Goal: Information Seeking & Learning: Learn about a topic

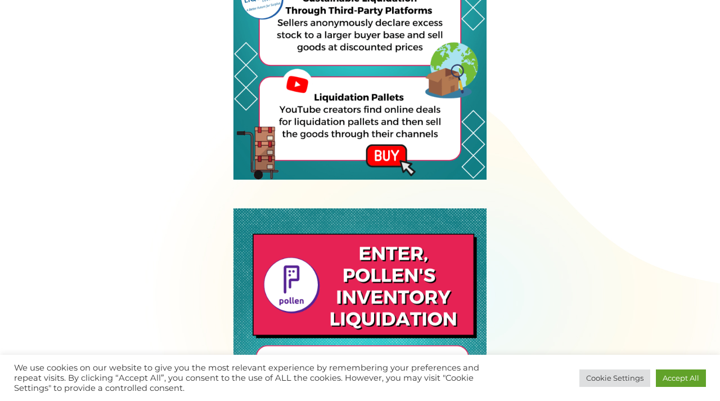
scroll to position [2969, 0]
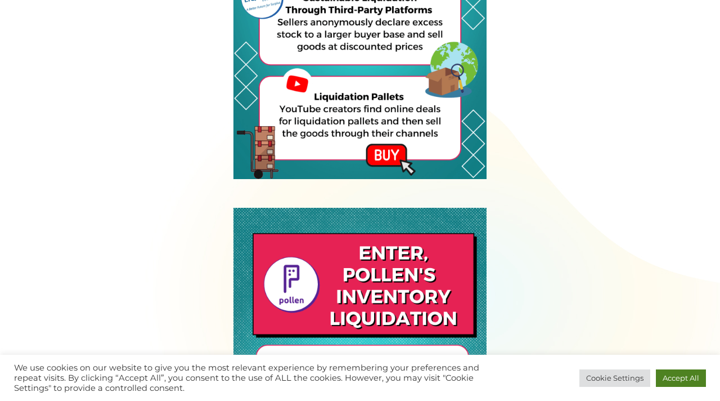
click at [683, 380] on link "Accept All" at bounding box center [681, 377] width 50 height 17
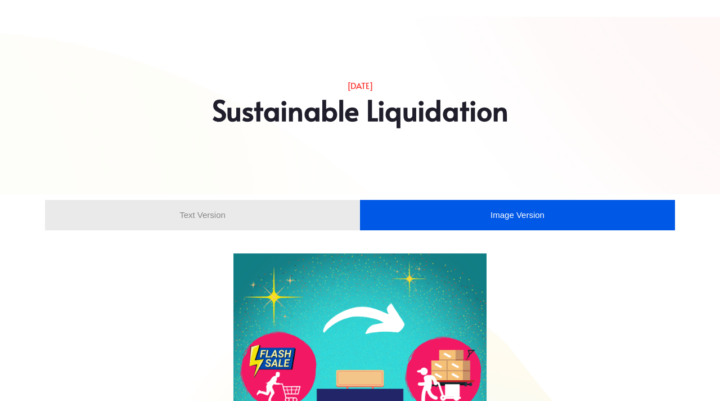
scroll to position [0, 0]
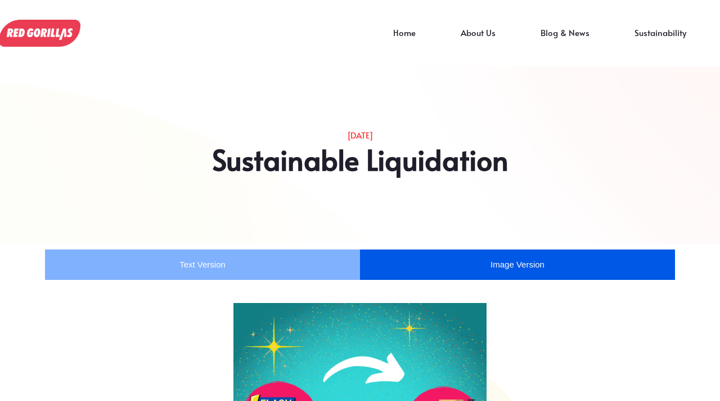
click at [298, 268] on li "Text Version" at bounding box center [202, 264] width 315 height 30
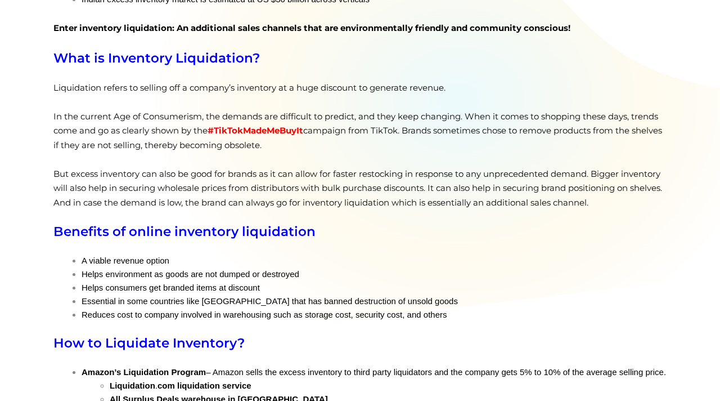
scroll to position [464, 0]
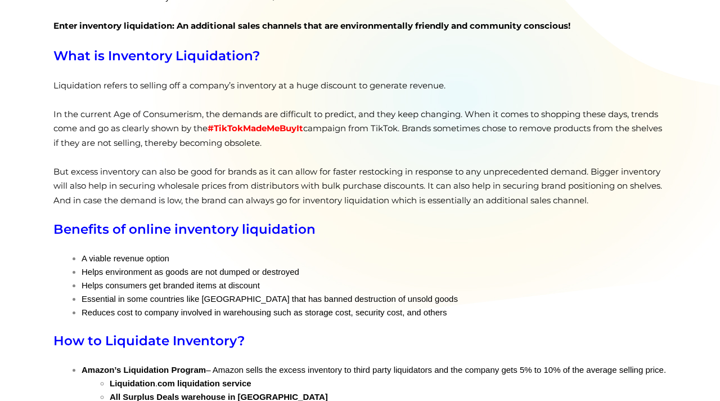
click at [448, 201] on p "But excess inventory can also be good for brands as it can allow for faster res…" at bounding box center [359, 185] width 613 height 43
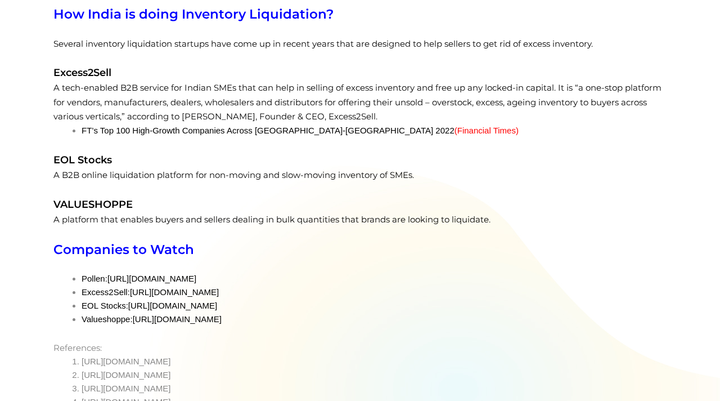
scroll to position [1073, 0]
click at [448, 115] on span "A tech-enabled B2B service for Indian SMEs that can help in selling of excess i…" at bounding box center [357, 101] width 608 height 39
click at [440, 137] on li "FT’s Top 100 High-Growth Companies Across [GEOGRAPHIC_DATA]-Pacific 2022 ( Fina…" at bounding box center [374, 130] width 585 height 14
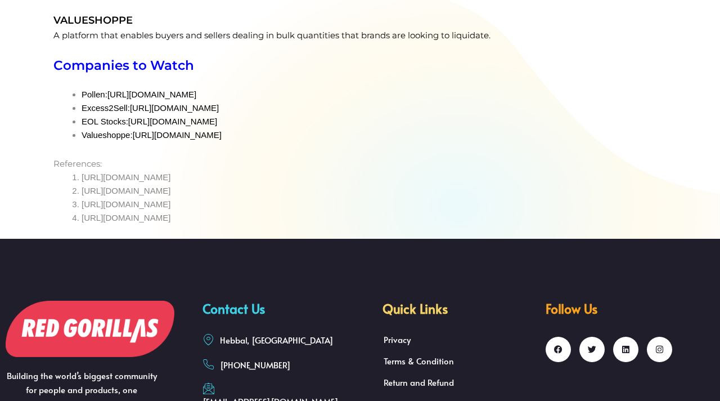
scroll to position [1258, 0]
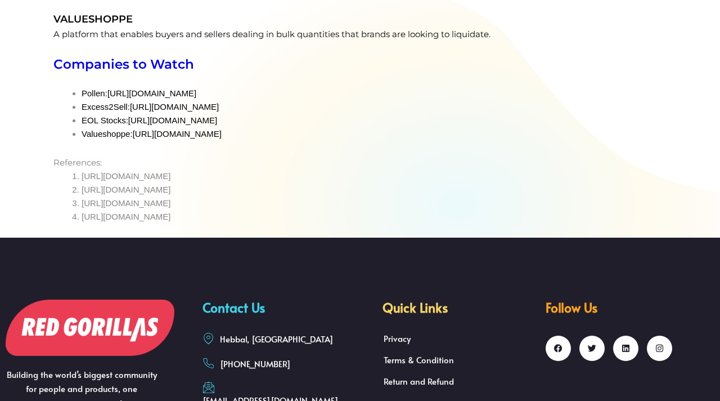
click at [222, 138] on link "[URL][DOMAIN_NAME]" at bounding box center [177, 134] width 89 height 10
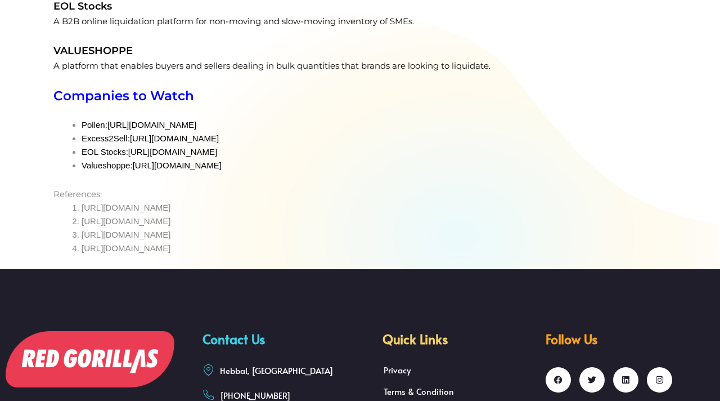
scroll to position [1228, 0]
